Goal: Book appointment/travel/reservation

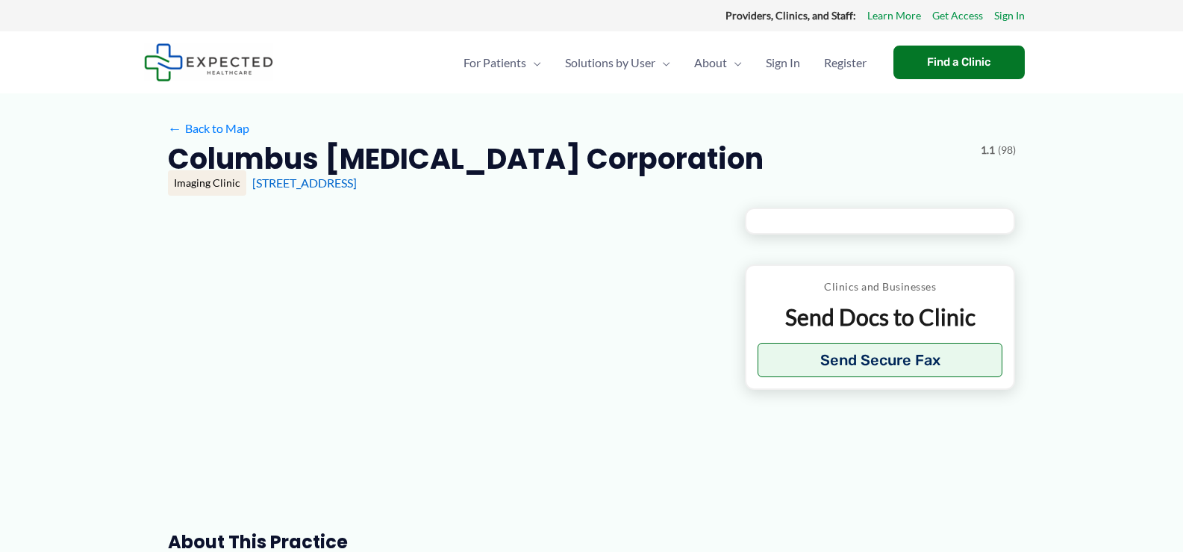
type input "**********"
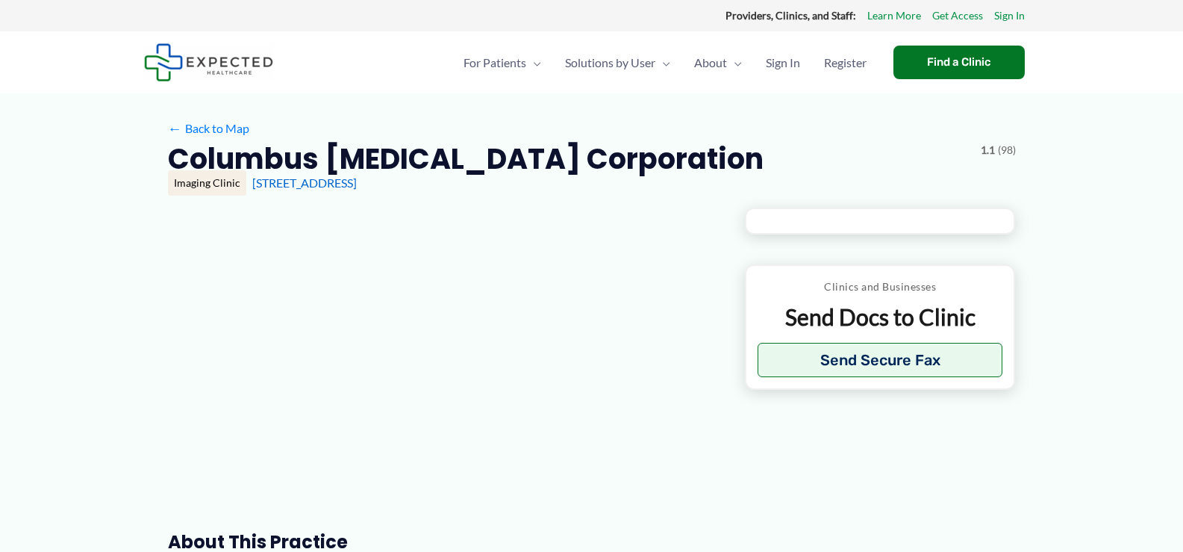
type input "**********"
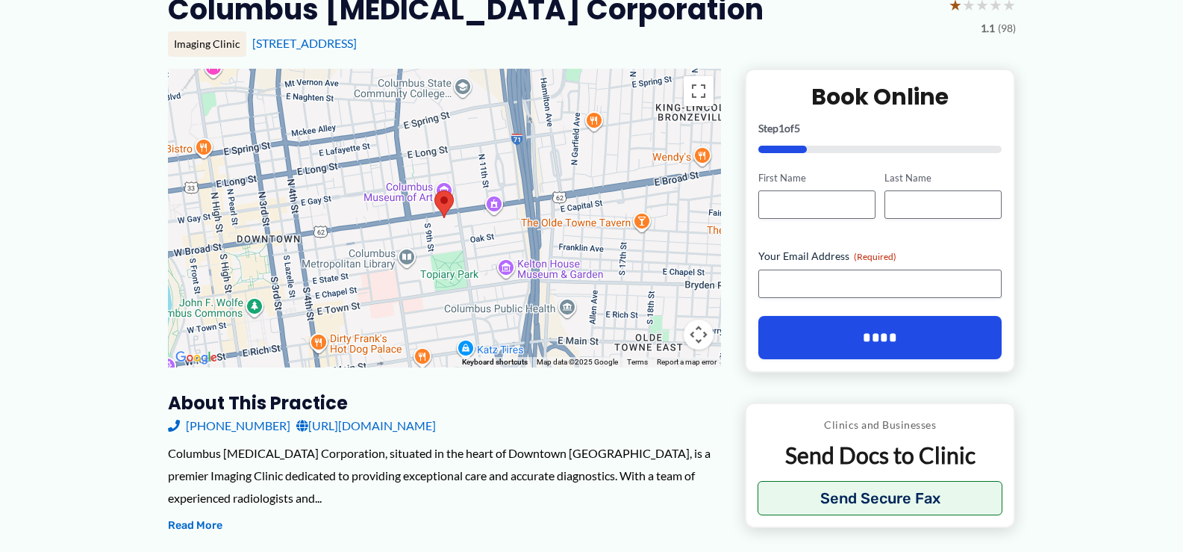
scroll to position [224, 0]
